Goal: Information Seeking & Learning: Find specific fact

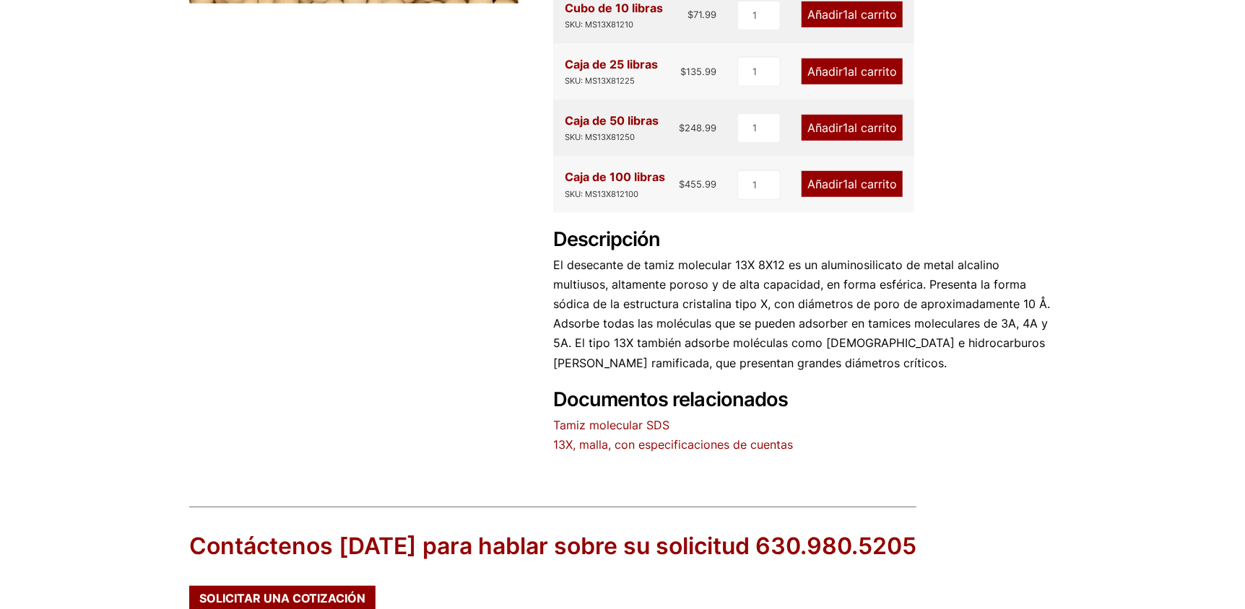
scroll to position [541, 0]
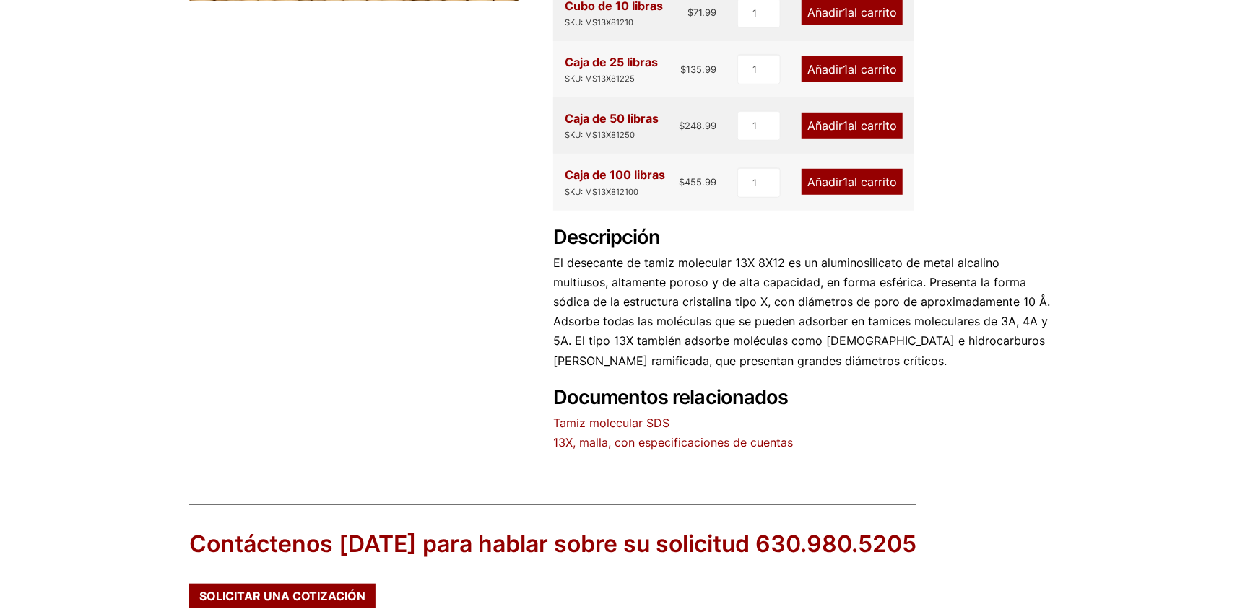
click at [616, 417] on font "Tamiz molecular SDS" at bounding box center [611, 423] width 116 height 14
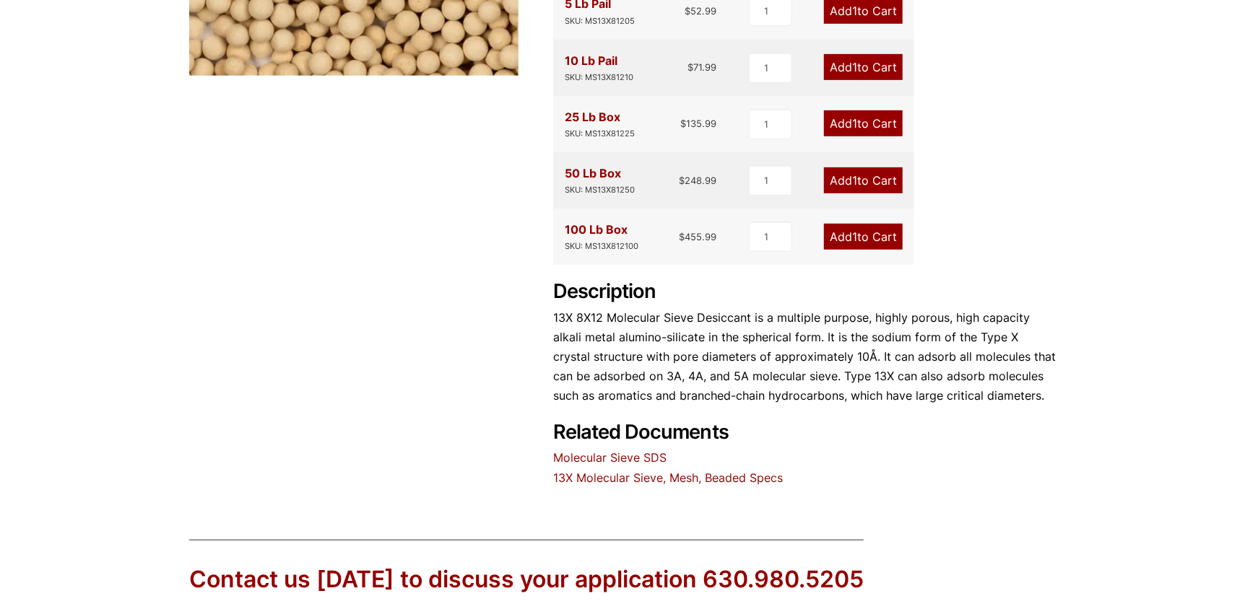
scroll to position [478, 0]
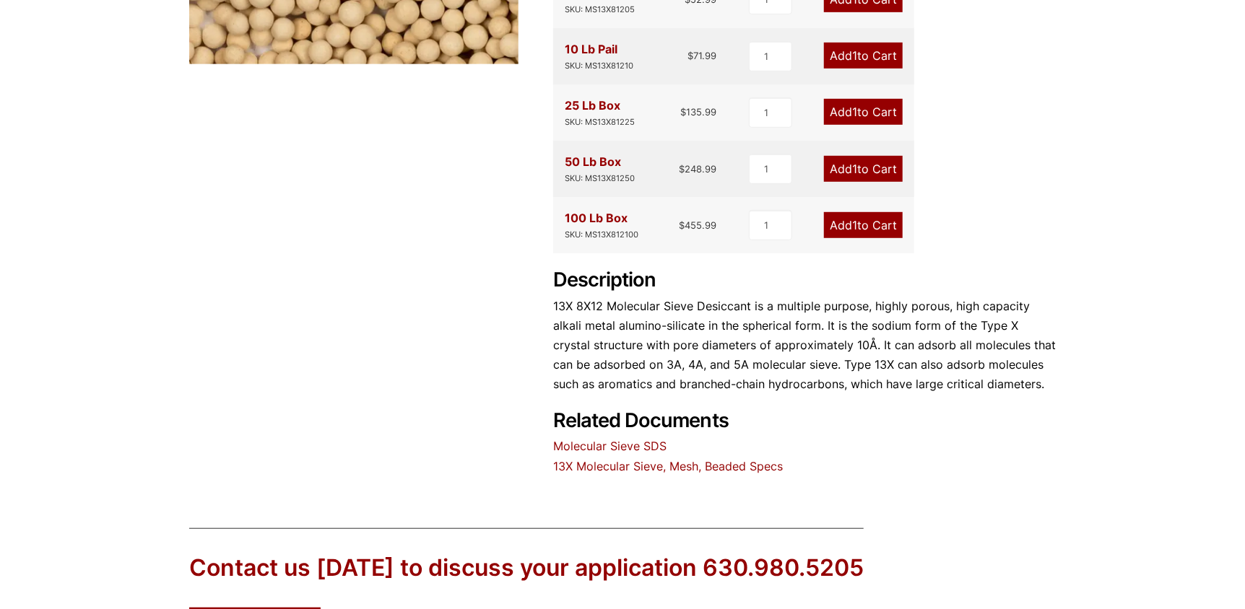
click at [609, 467] on link "13X Molecular Sieve, Mesh, Beaded Specs" at bounding box center [668, 466] width 230 height 14
click at [569, 443] on link "Molecular Sieve SDS" at bounding box center [609, 446] width 113 height 14
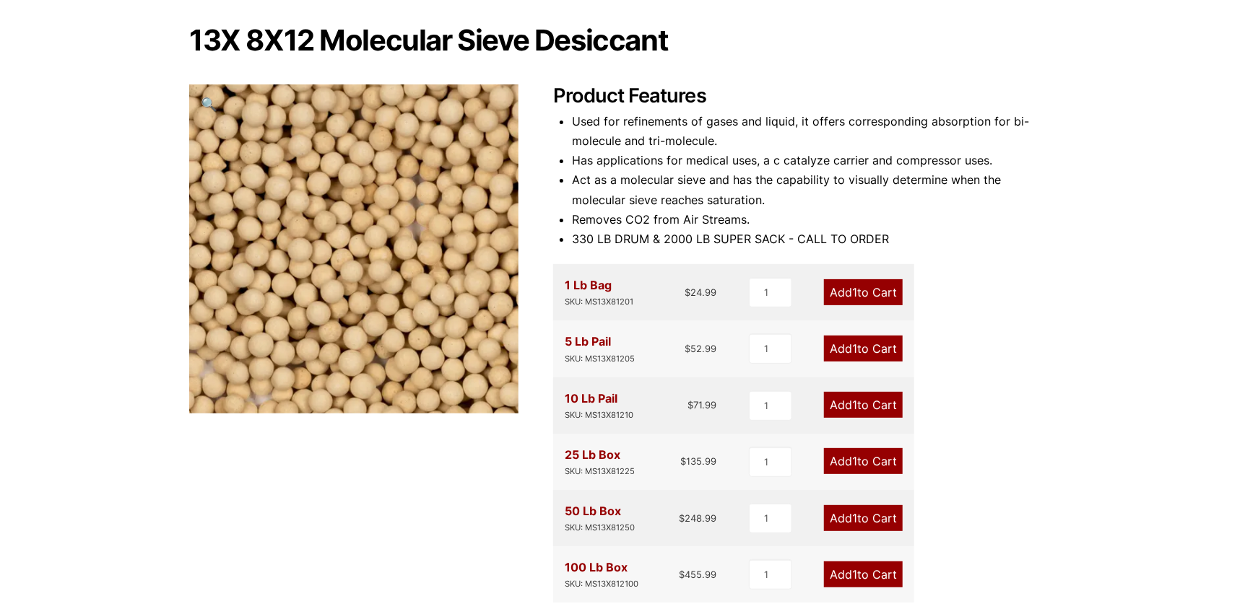
scroll to position [126, 0]
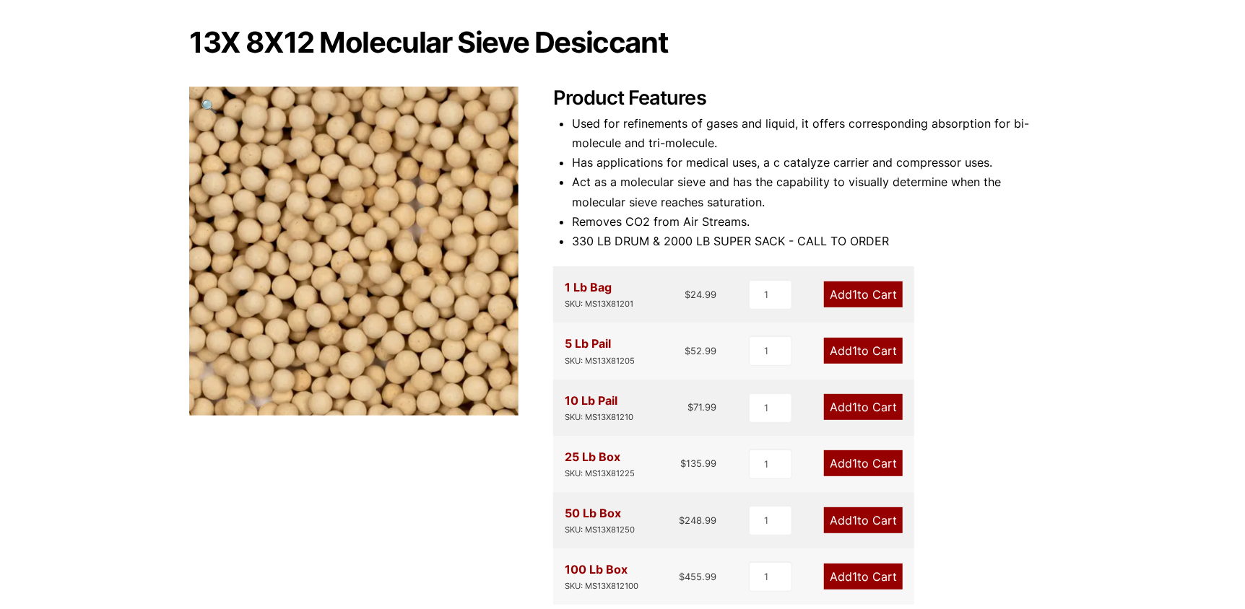
click at [193, 20] on div "Our website has detected that you are using an outdated browser that will preve…" at bounding box center [622, 525] width 1245 height 1302
click at [1128, 200] on div "Our website has detected that you are using an outdated browser that will preve…" at bounding box center [622, 525] width 1245 height 1302
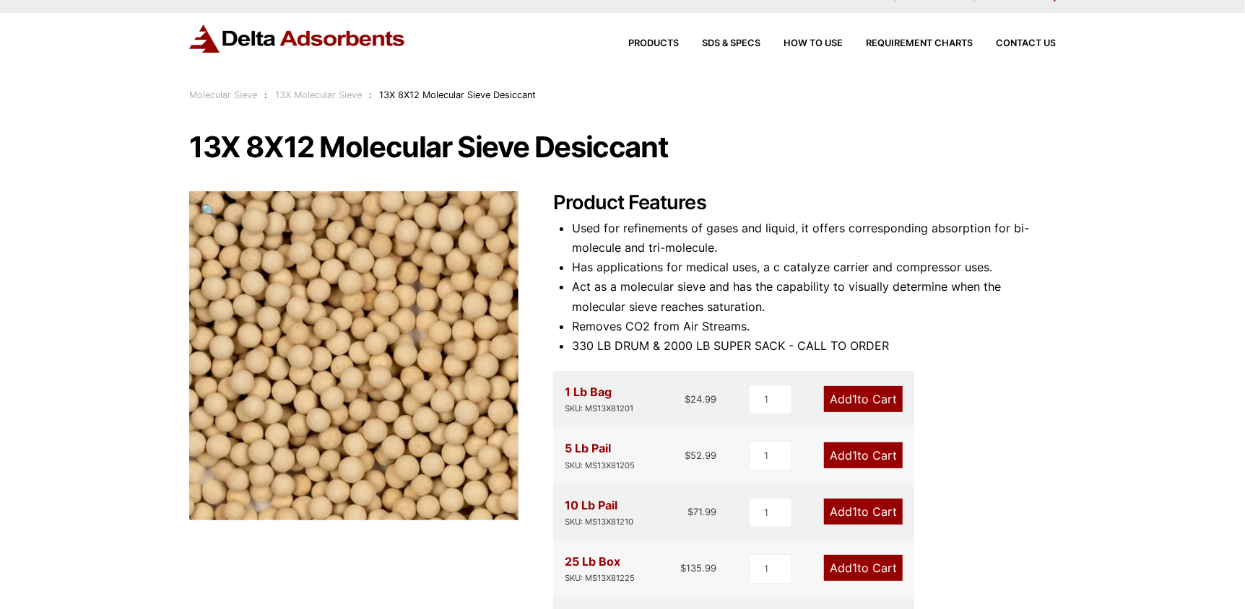
scroll to position [0, 0]
